Goal: Task Accomplishment & Management: Manage account settings

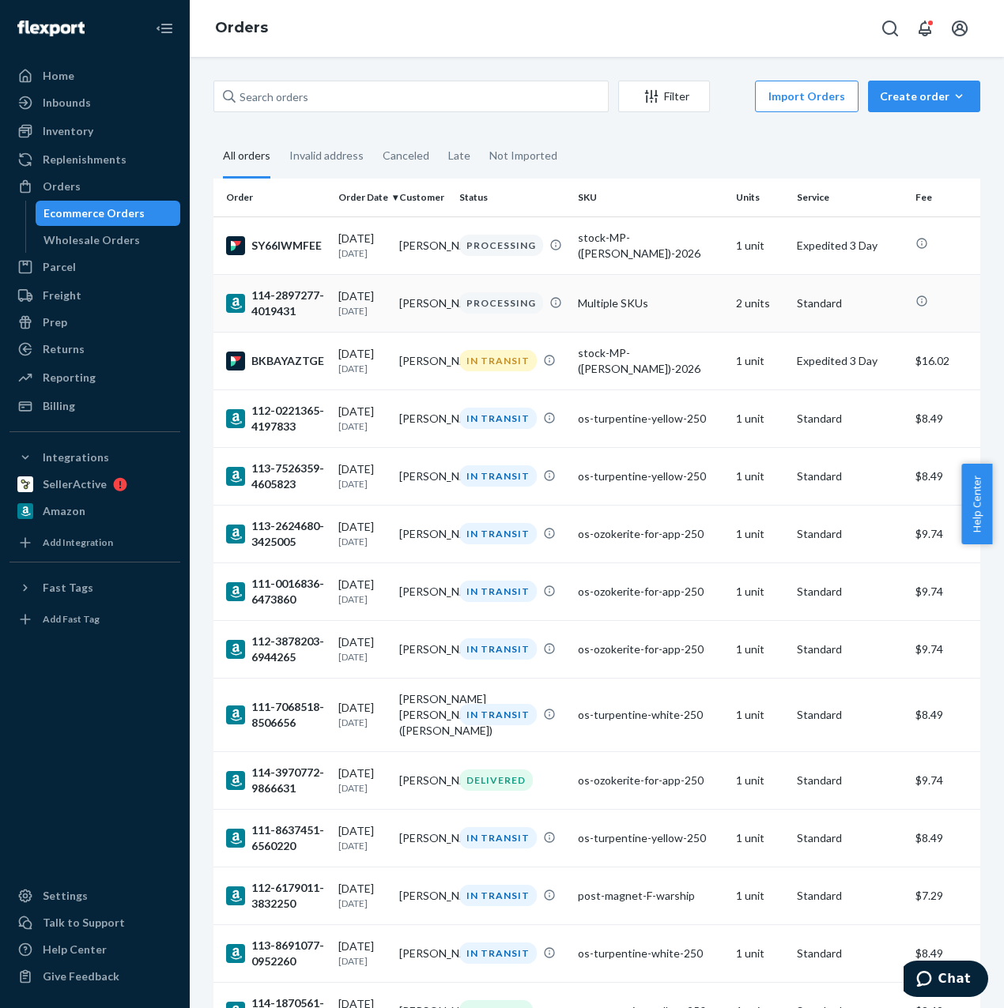
click at [612, 307] on td "Multiple SKUs" at bounding box center [650, 303] width 158 height 58
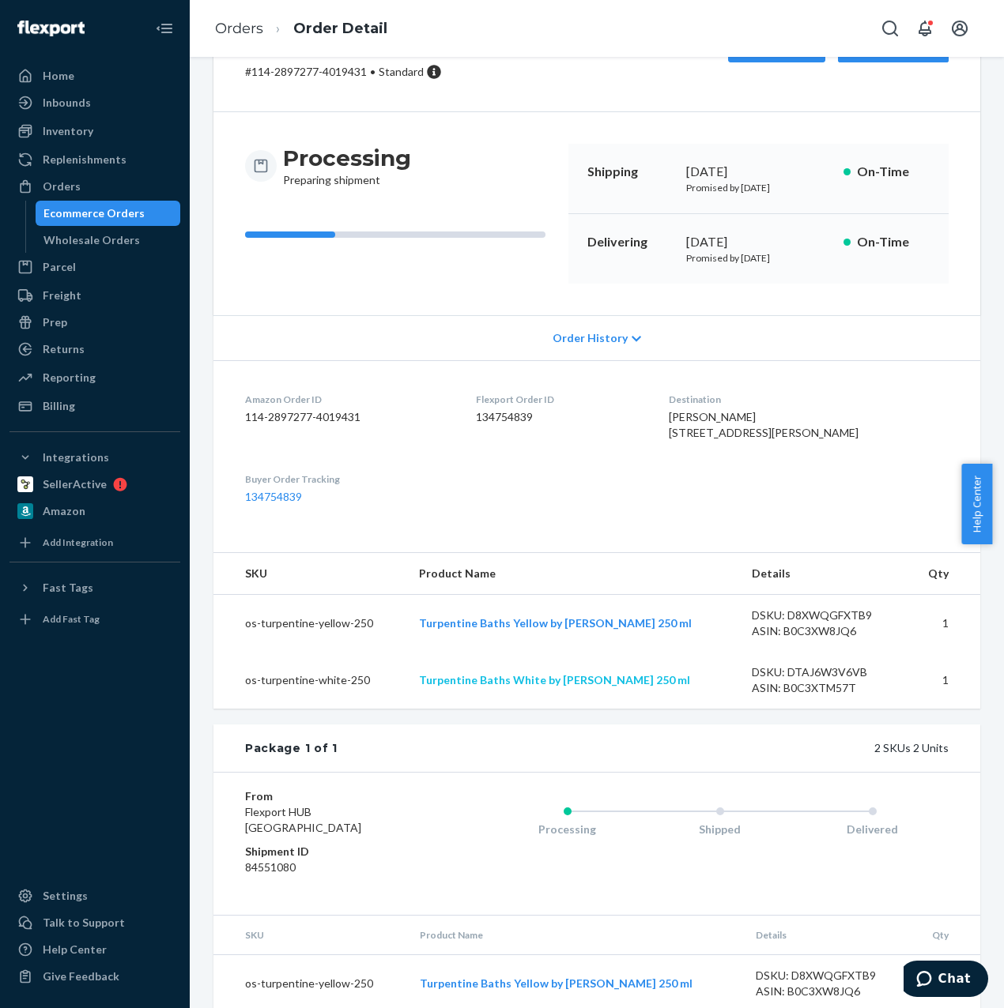
scroll to position [81, 0]
click at [496, 915] on div "From Flexport HUB San Bernardino, CA 92408 Shipment ID 84551080 Processing Ship…" at bounding box center [596, 843] width 767 height 143
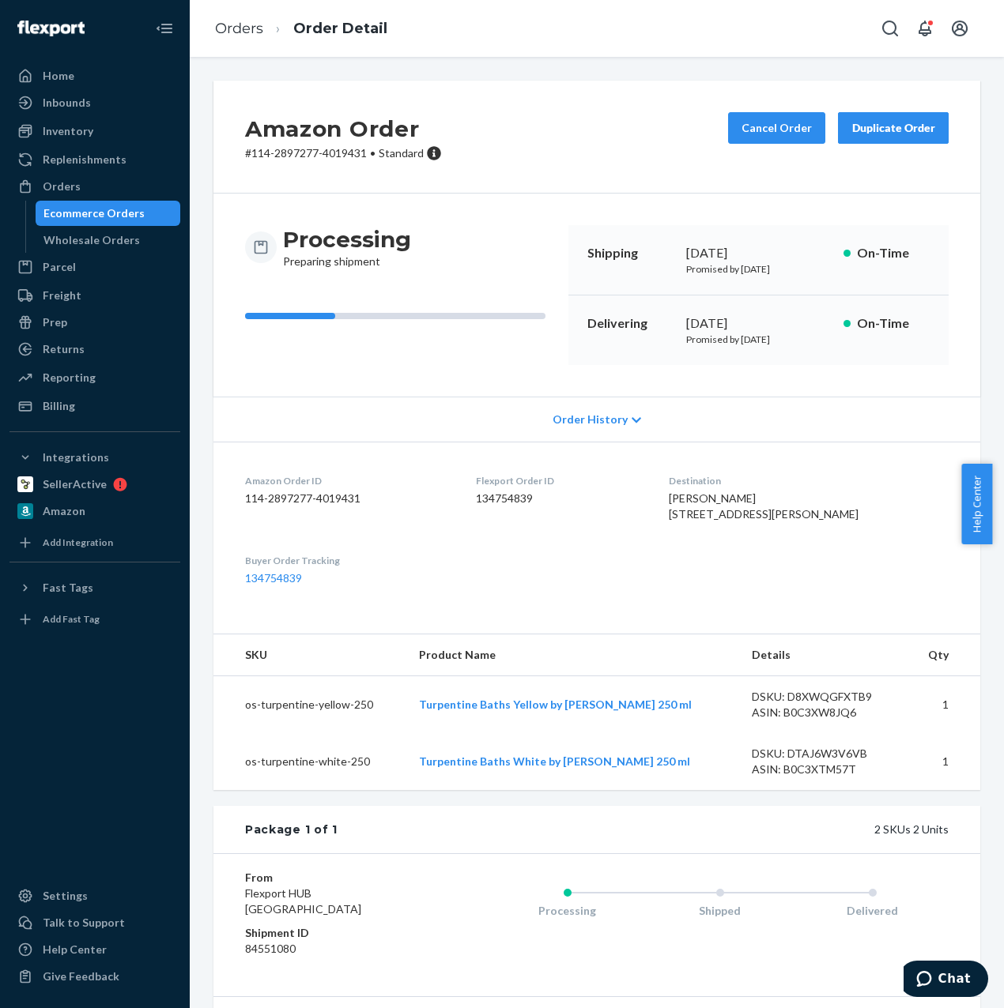
click at [863, 130] on div "Duplicate Order" at bounding box center [893, 128] width 84 height 16
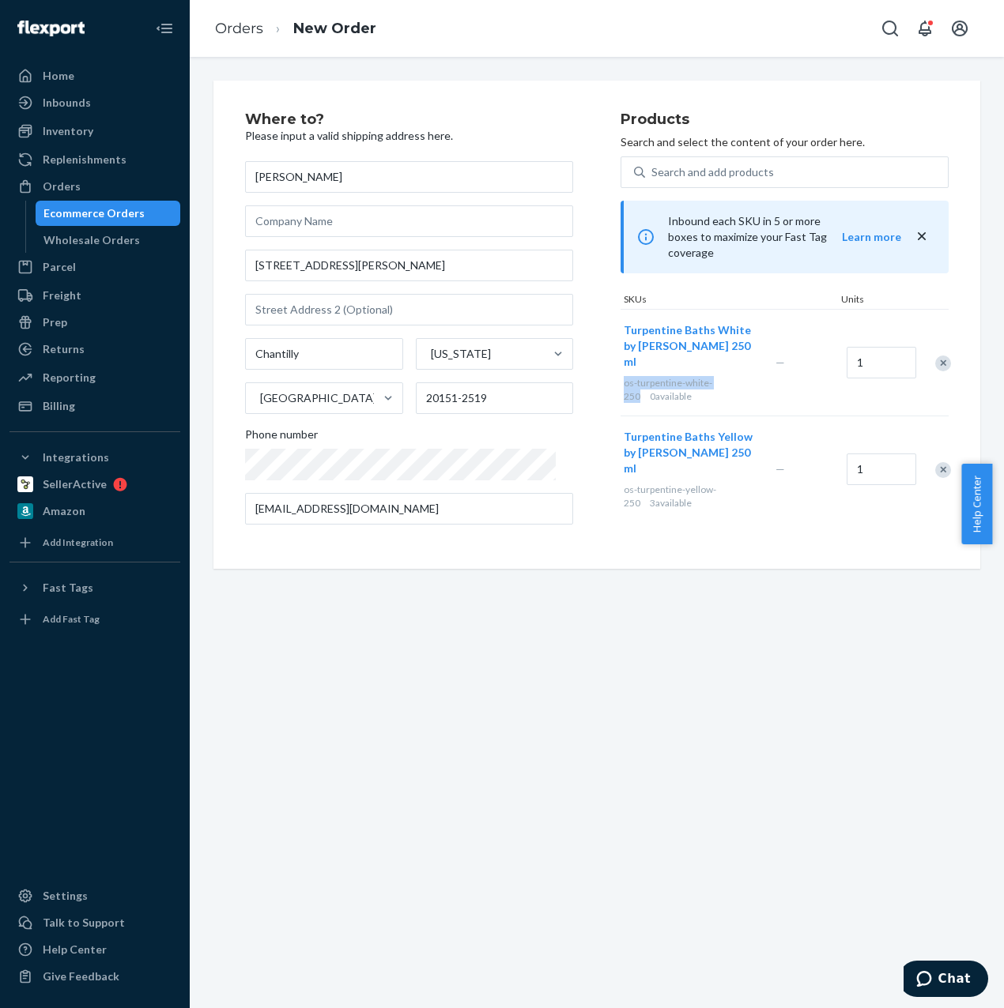
drag, startPoint x: 708, startPoint y: 348, endPoint x: 605, endPoint y: 350, distance: 102.8
click at [623, 377] on span "os-turpentine-white-250" at bounding box center [667, 389] width 89 height 25
copy span "os-turpentine-white-250"
click at [778, 174] on div "Search and add products" at bounding box center [796, 172] width 303 height 28
click at [653, 174] on input "Search and add products" at bounding box center [652, 172] width 2 height 16
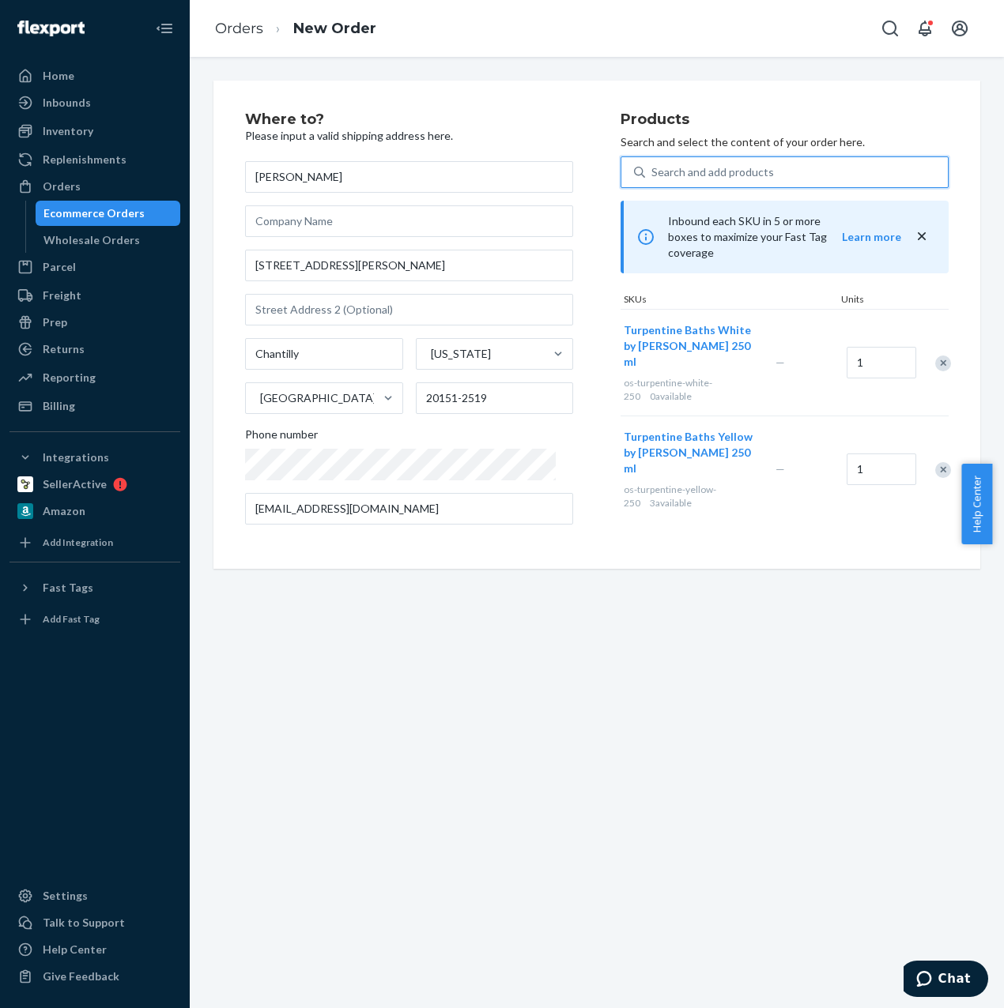
paste input "os-turpentine-white-250"
type input "os-turpentine-white-250"
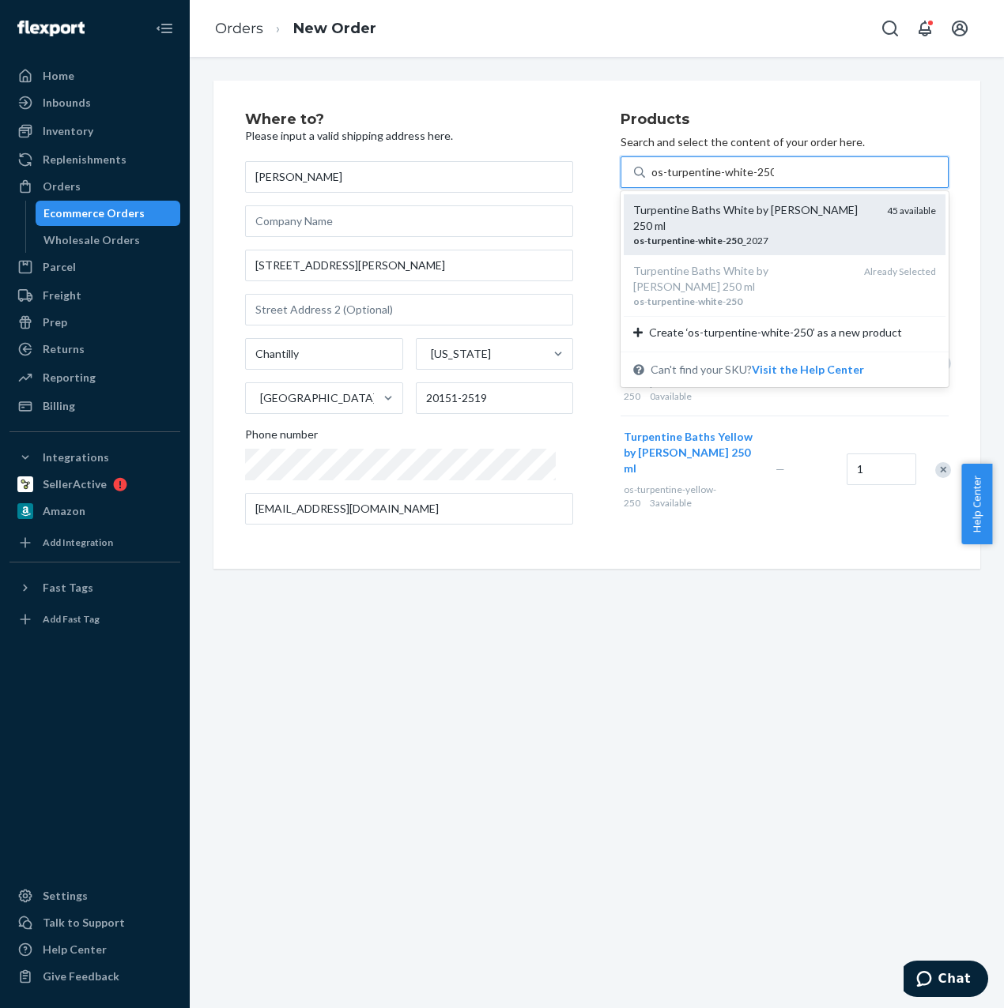
click at [698, 235] on em "white" at bounding box center [710, 241] width 24 height 12
click at [692, 180] on input "os-turpentine-white-250" at bounding box center [712, 172] width 122 height 16
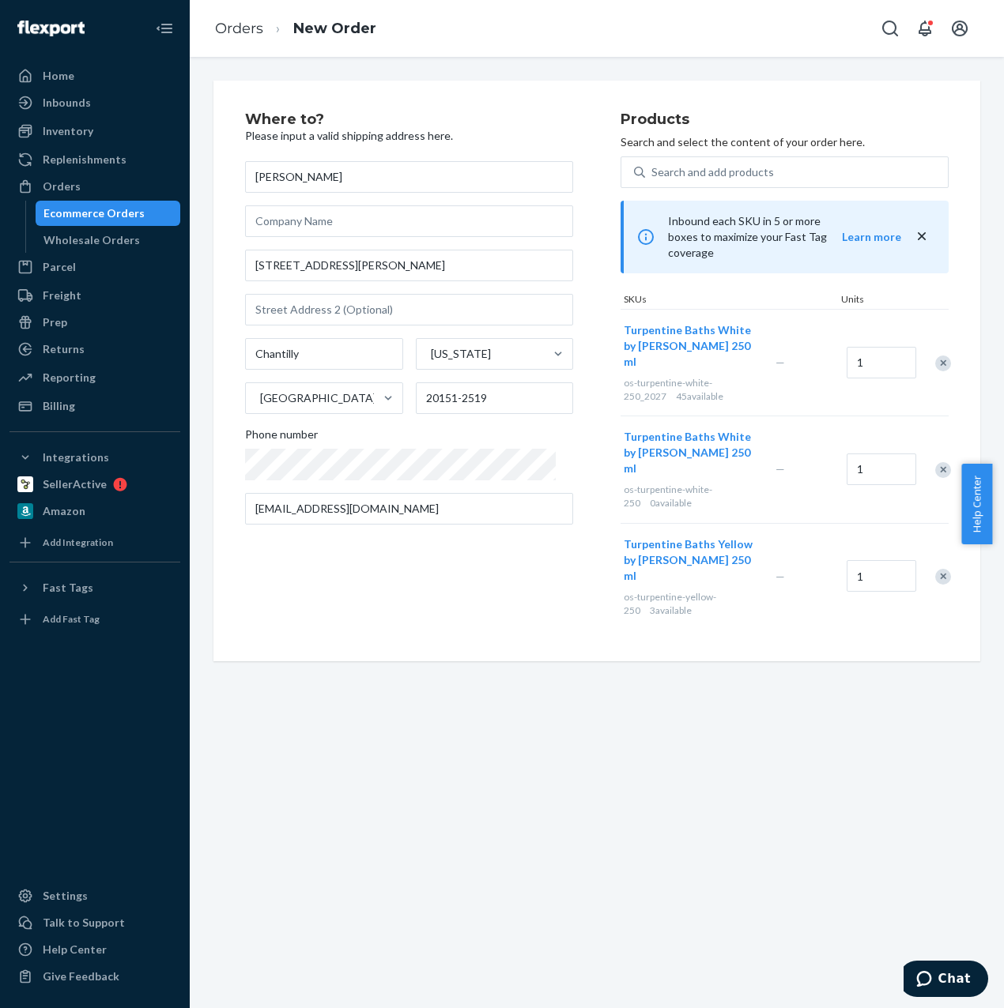
click at [935, 462] on div "Remove Item" at bounding box center [943, 470] width 16 height 16
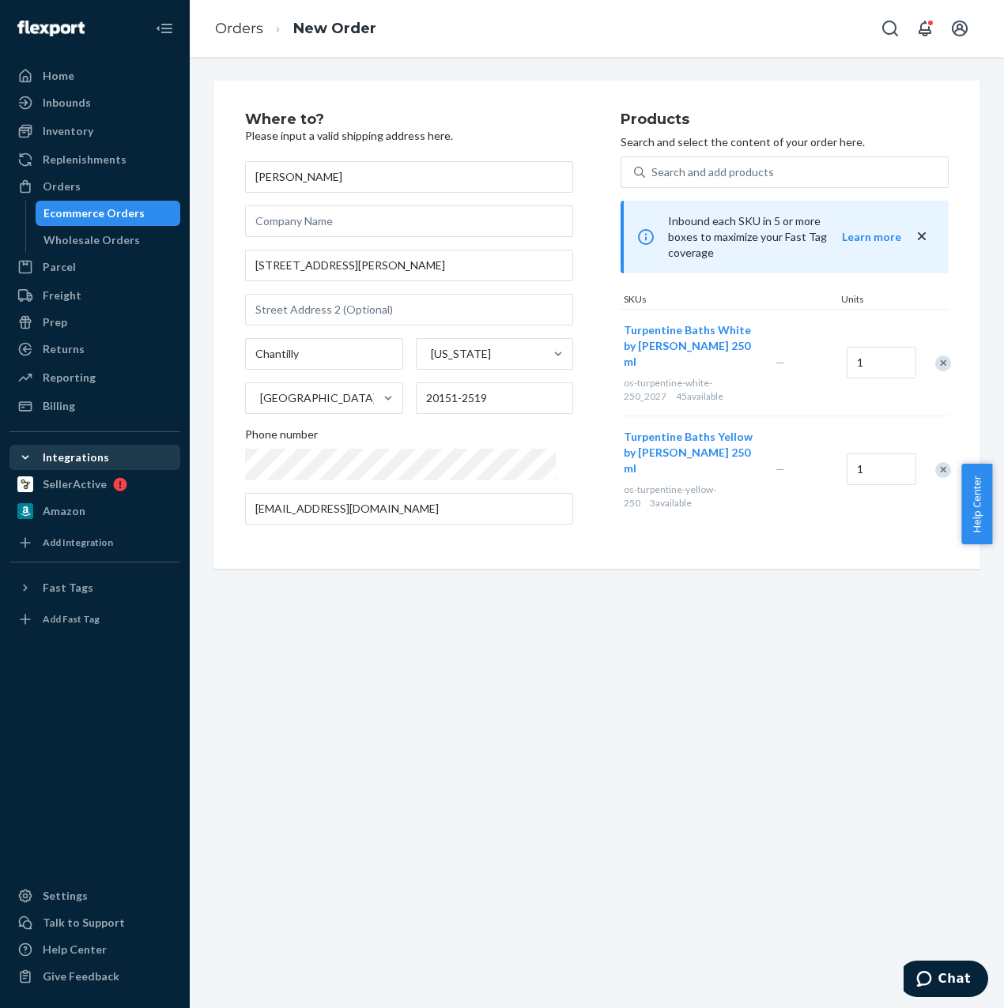
click at [163, 467] on div "Home Inbounds Shipping Plans Problems Inventory Products Replenishments Orders …" at bounding box center [502, 504] width 1004 height 1008
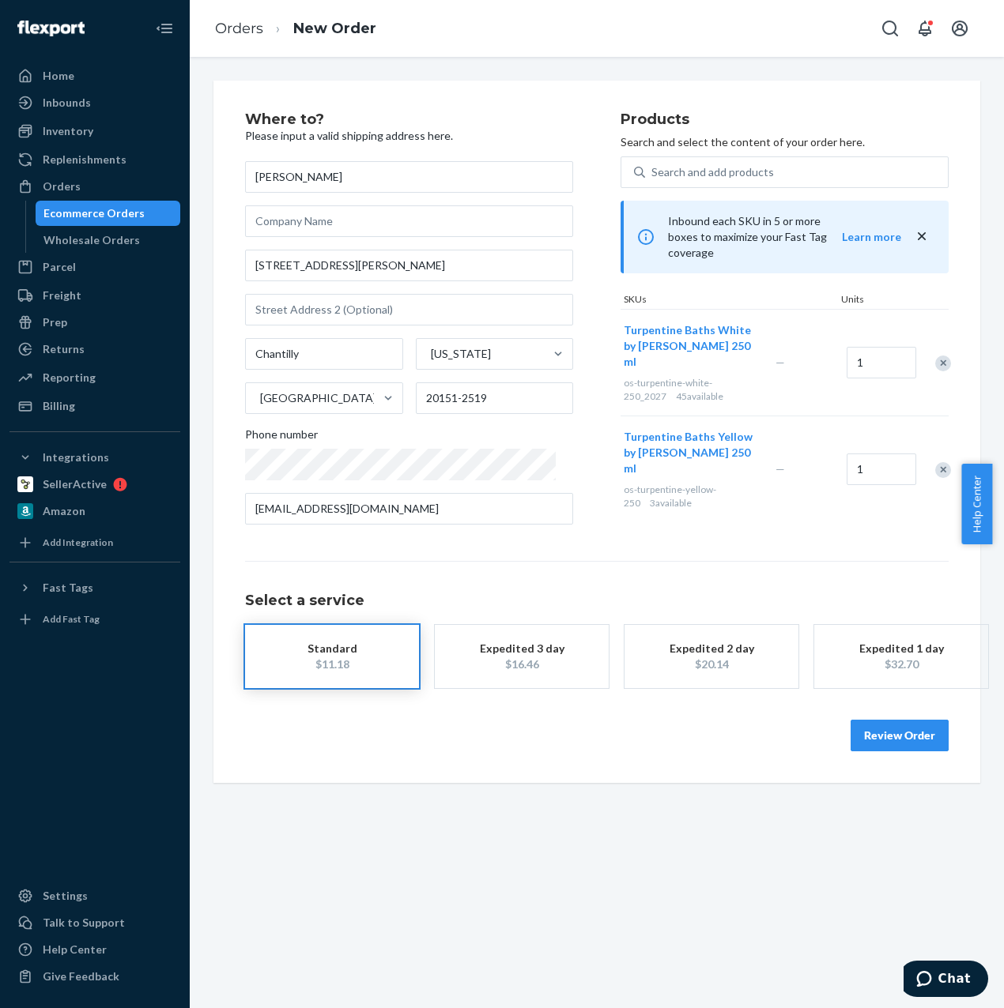
click at [526, 567] on div "Select a service Standard $11.18 Expedited 3 day $16.46 Expedited 2 day $20.14 …" at bounding box center [596, 624] width 703 height 127
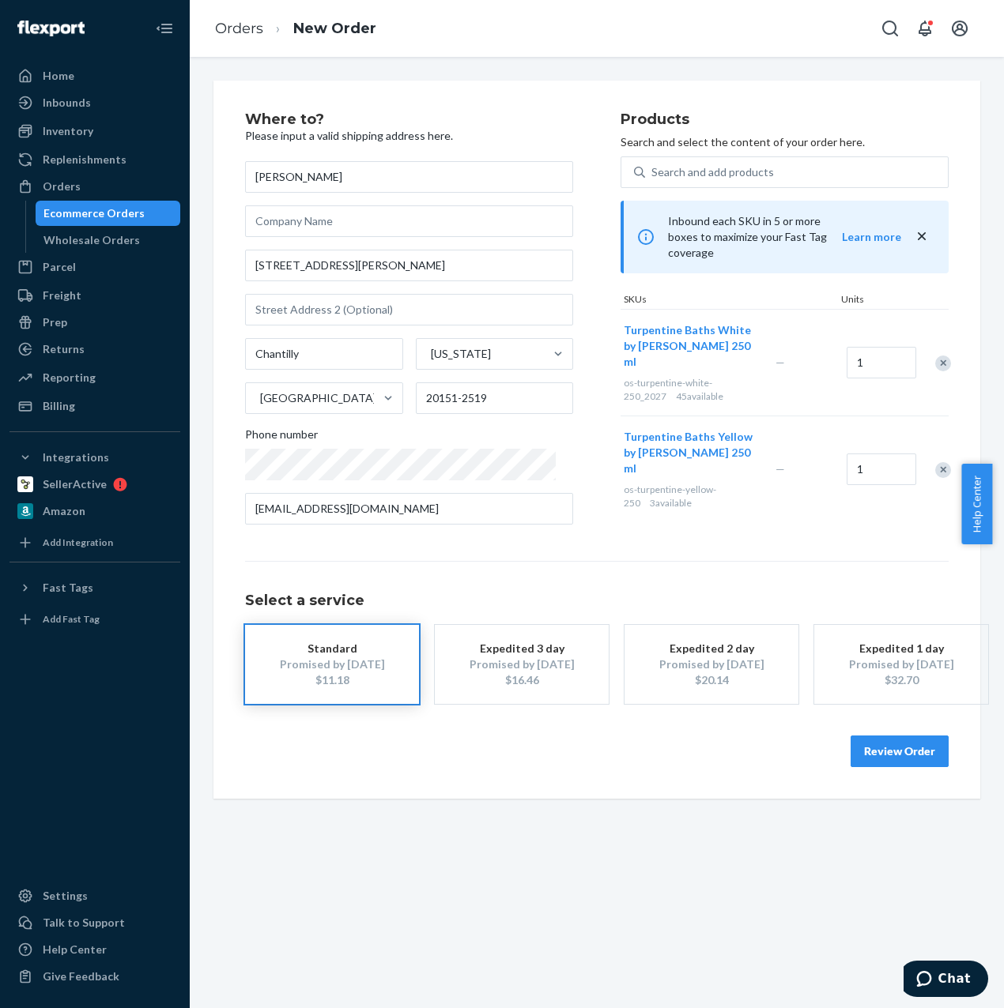
click at [882, 748] on button "Review Order" at bounding box center [899, 752] width 98 height 32
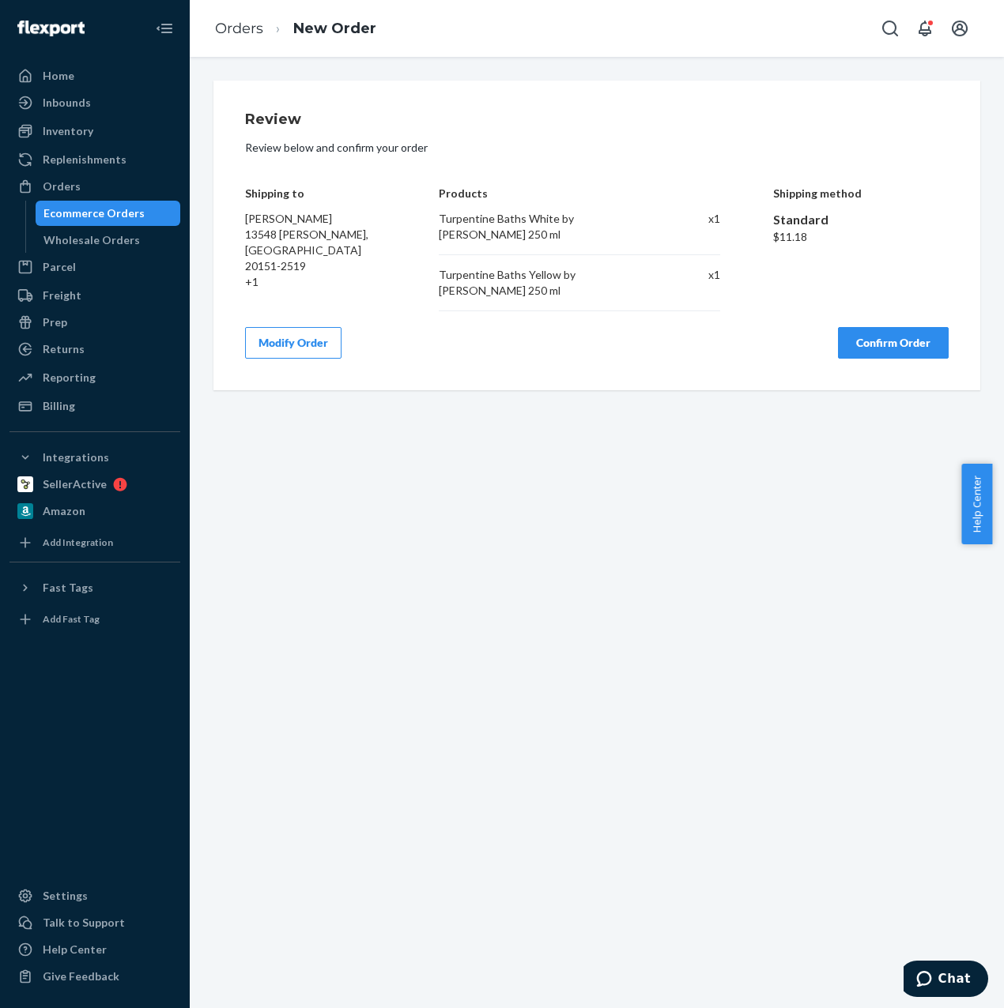
click at [884, 352] on button "Confirm Order" at bounding box center [893, 343] width 111 height 32
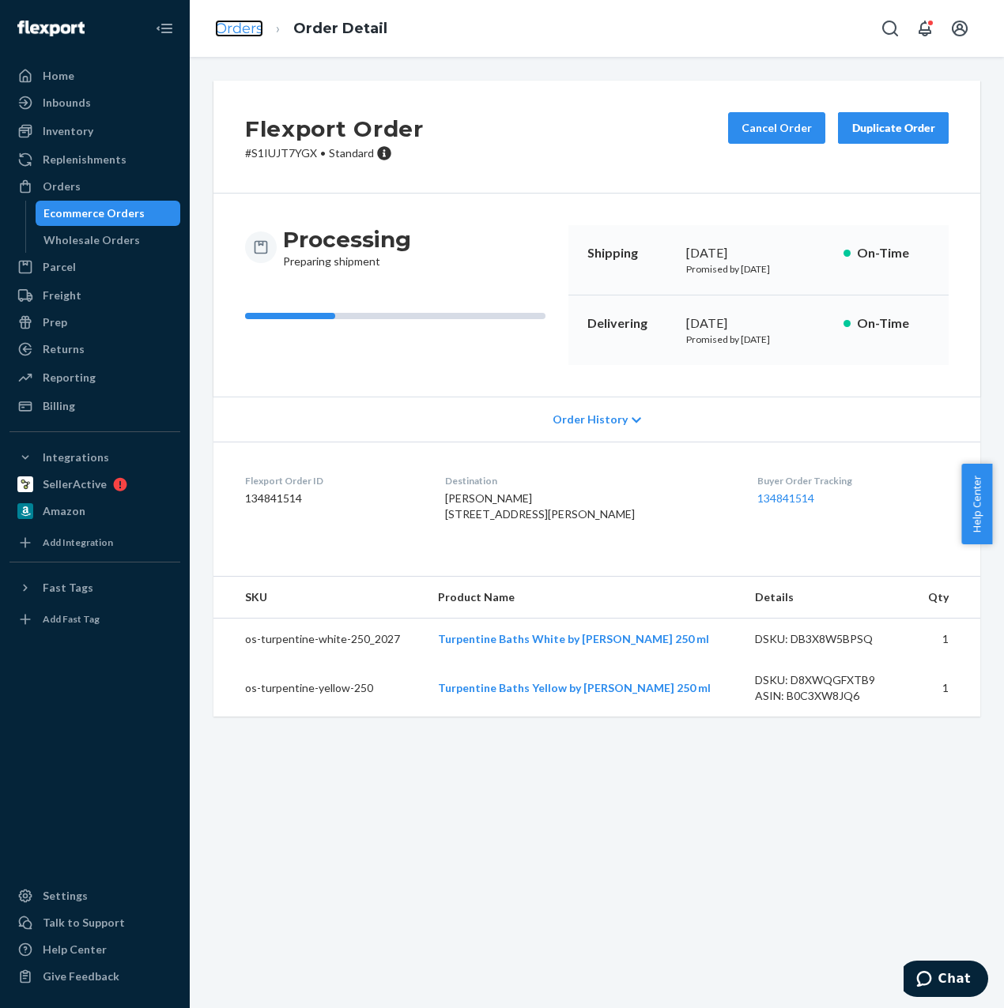
click at [242, 32] on link "Orders" at bounding box center [239, 28] width 48 height 17
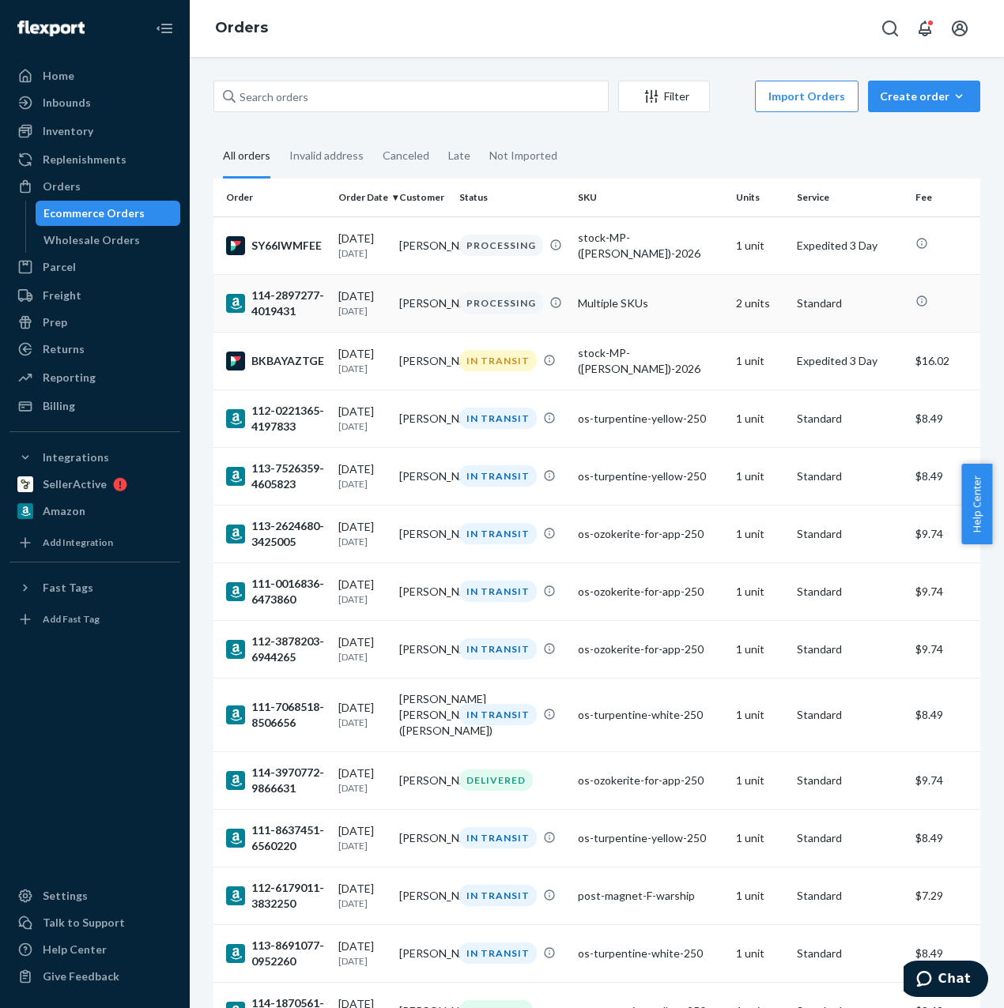
click at [467, 303] on div "PROCESSING" at bounding box center [501, 302] width 84 height 21
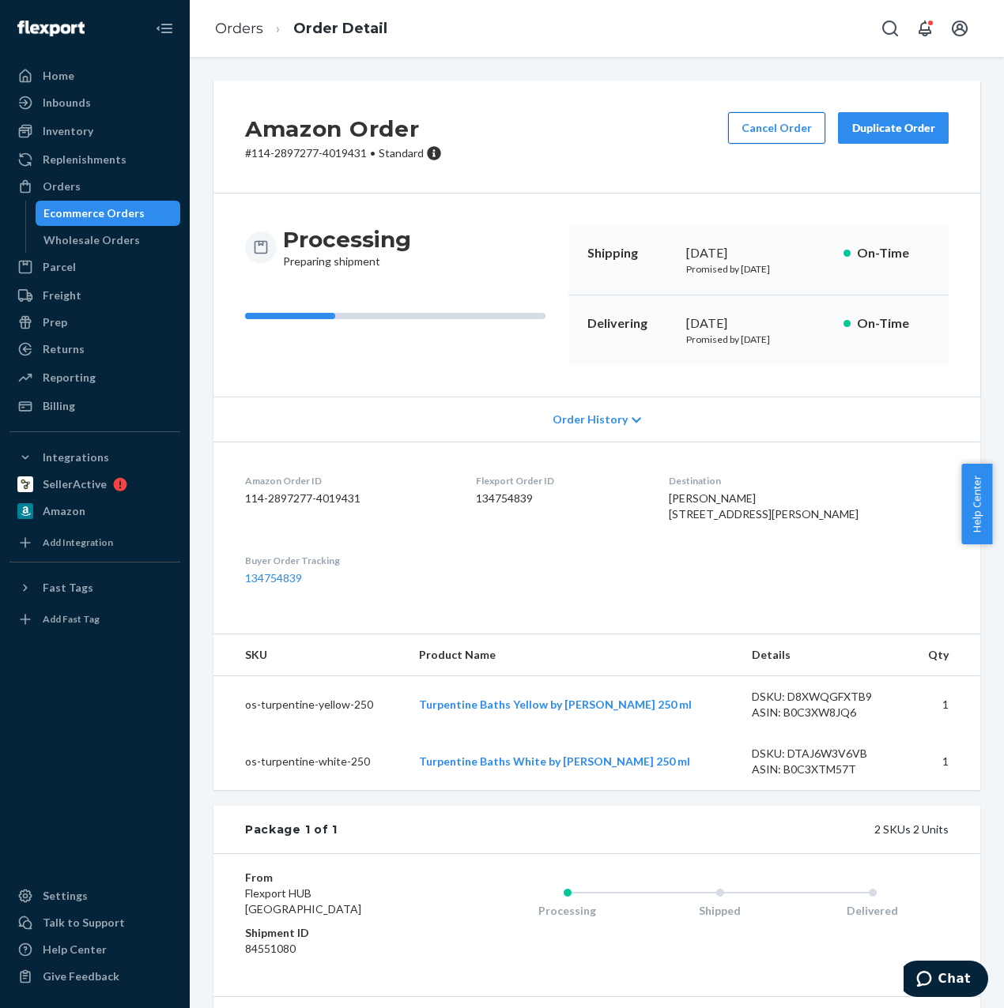
click at [756, 134] on button "Cancel Order" at bounding box center [776, 128] width 97 height 32
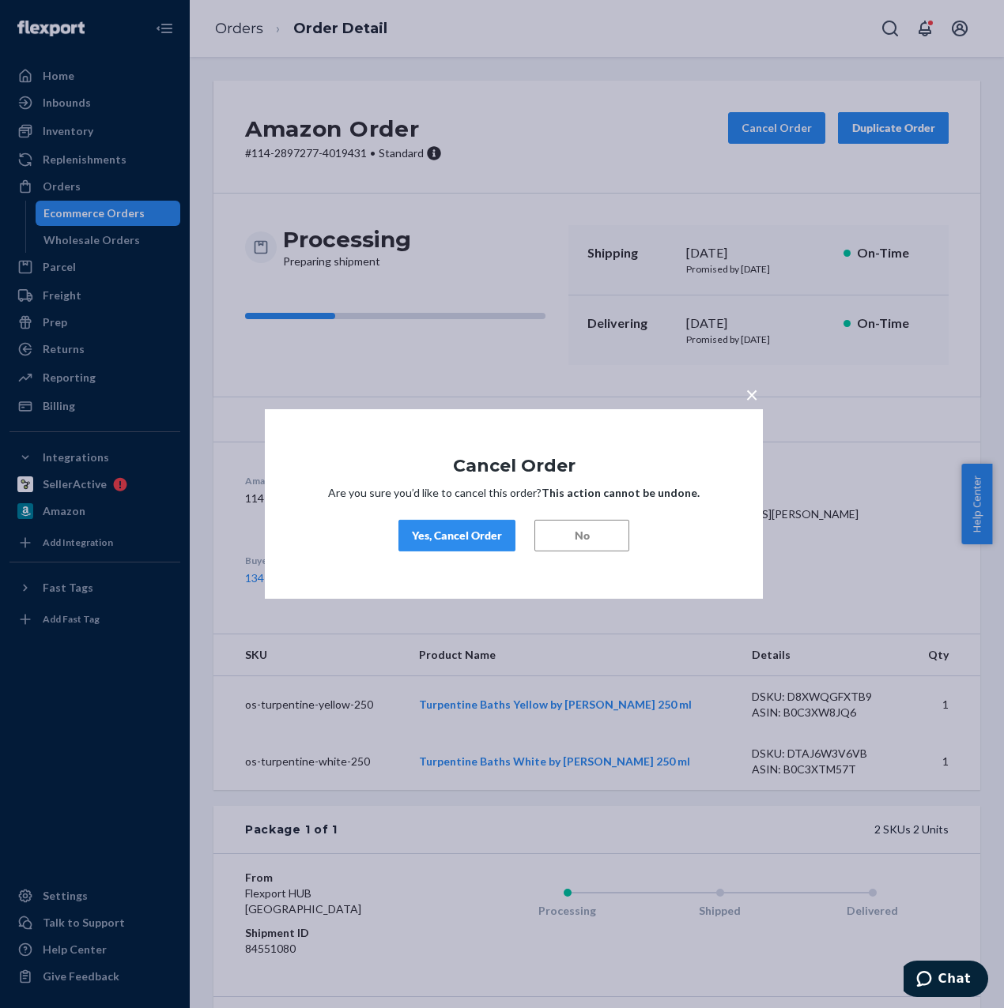
click at [443, 540] on div "Yes, Cancel Order" at bounding box center [457, 536] width 90 height 16
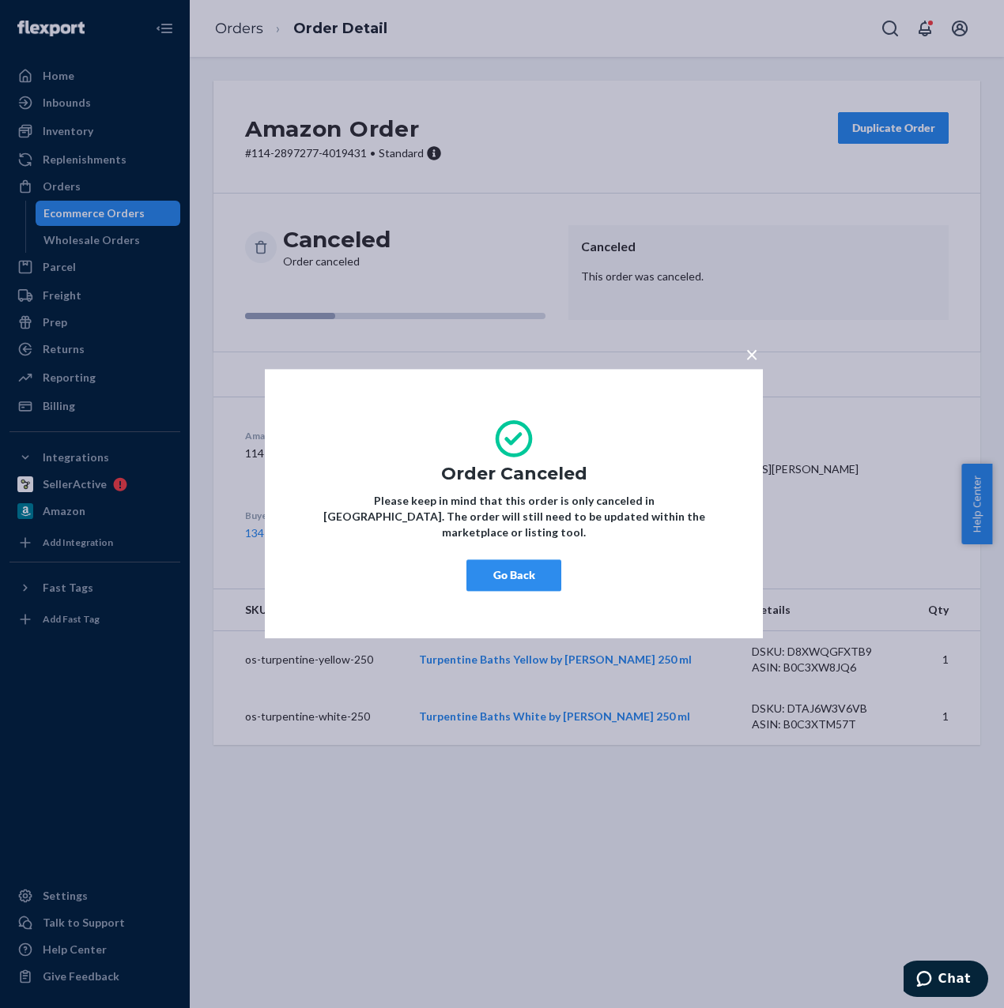
click at [504, 560] on button "Go Back" at bounding box center [513, 576] width 95 height 32
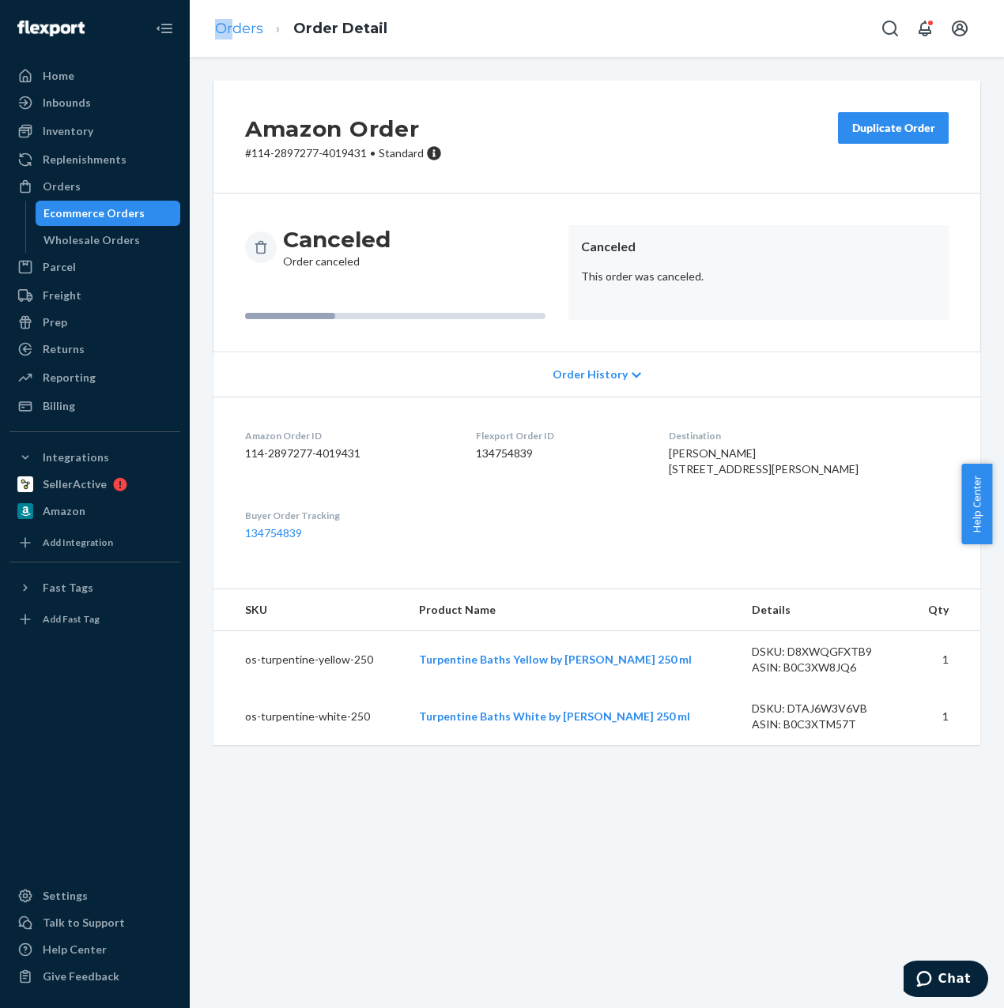
click at [235, 24] on ol "Orders Order Detail" at bounding box center [301, 29] width 198 height 47
click at [71, 190] on div "Orders" at bounding box center [62, 187] width 38 height 16
